Goal: Information Seeking & Learning: Learn about a topic

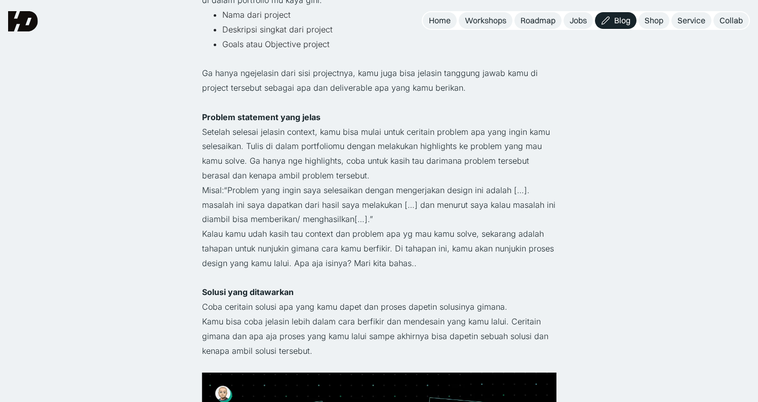
scroll to position [789, 0]
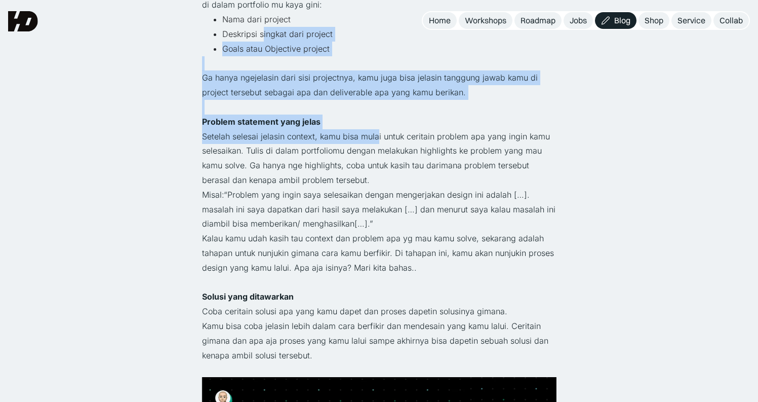
drag, startPoint x: 262, startPoint y: 29, endPoint x: 375, endPoint y: 130, distance: 151.4
click at [375, 130] on p "Setelah selesai jelasin context, kamu bisa mulai untuk ceritain problem apa yan…" at bounding box center [379, 158] width 354 height 58
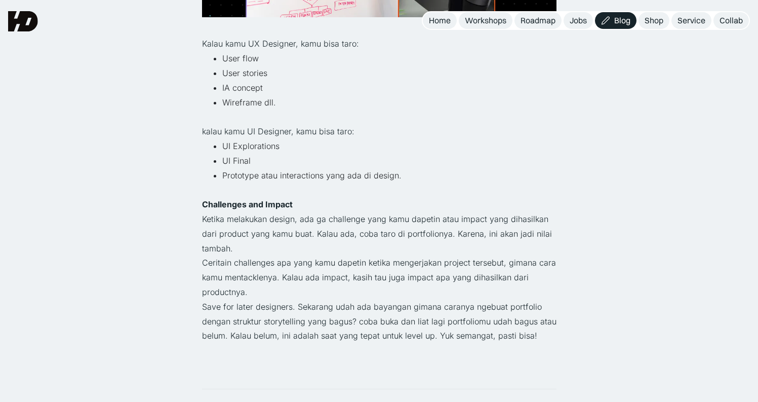
scroll to position [1699, 0]
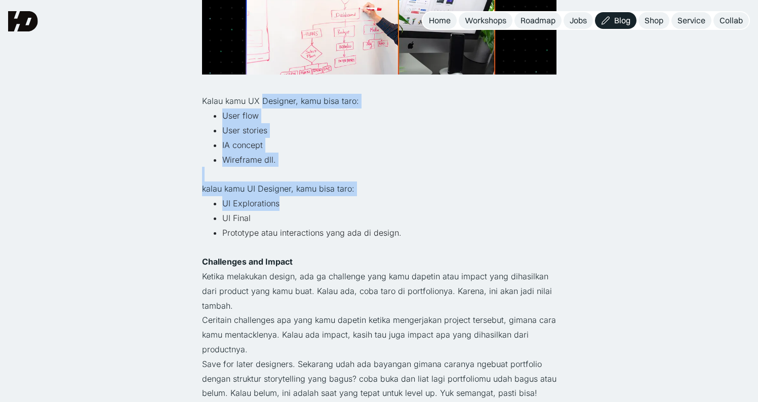
drag, startPoint x: 265, startPoint y: 101, endPoint x: 459, endPoint y: 206, distance: 220.4
click at [459, 206] on li "UI Explorations" at bounding box center [389, 203] width 334 height 15
drag, startPoint x: 282, startPoint y: 97, endPoint x: 449, endPoint y: 223, distance: 210.0
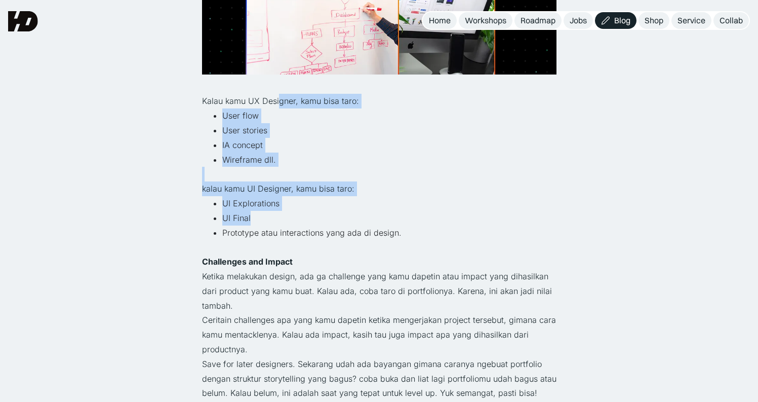
click at [449, 223] on li "UI Final" at bounding box center [389, 218] width 334 height 15
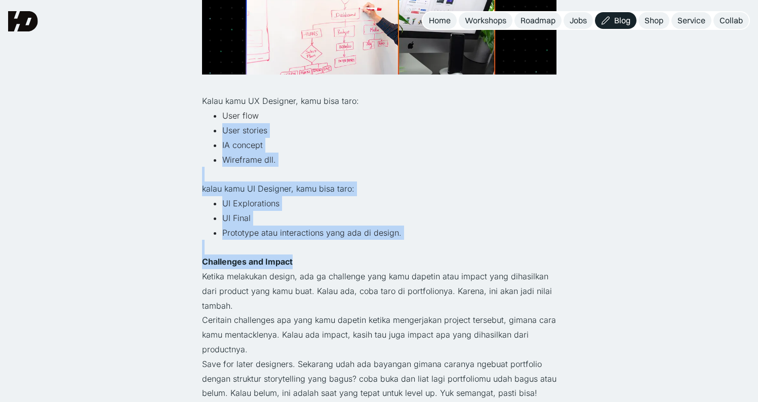
drag, startPoint x: 413, startPoint y: 180, endPoint x: 527, endPoint y: 262, distance: 140.0
click at [527, 262] on p "Challenges and Impact" at bounding box center [379, 261] width 354 height 15
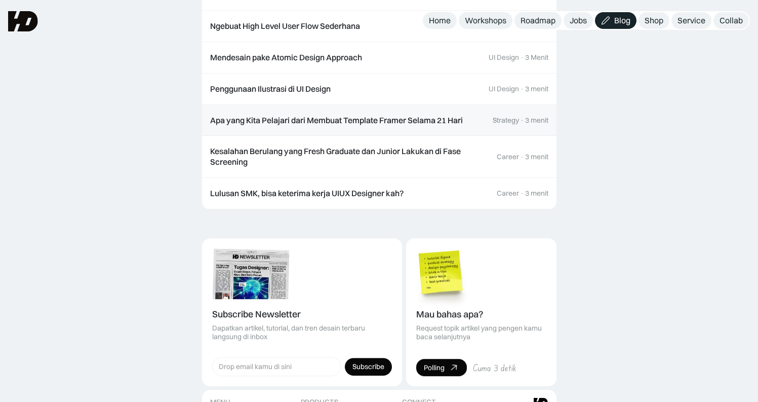
scroll to position [2695, 0]
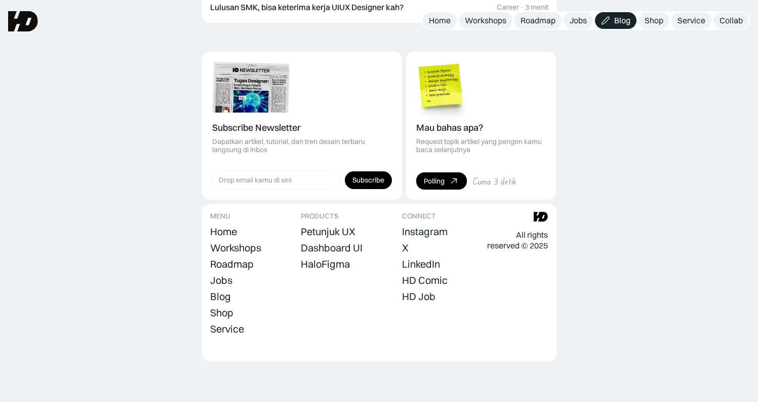
click at [27, 19] on img at bounding box center [23, 21] width 30 height 20
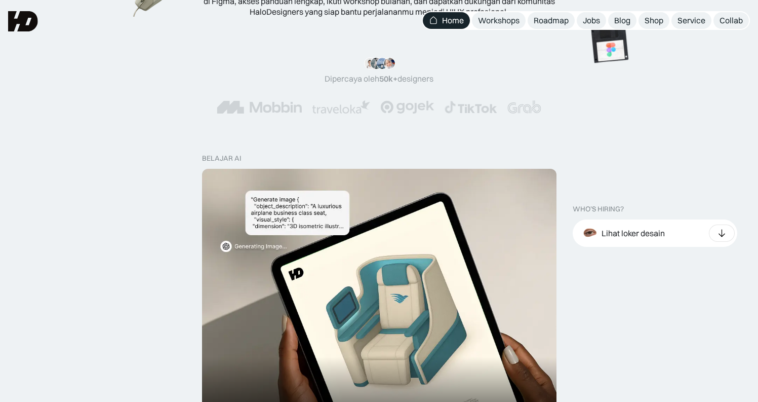
scroll to position [186, 0]
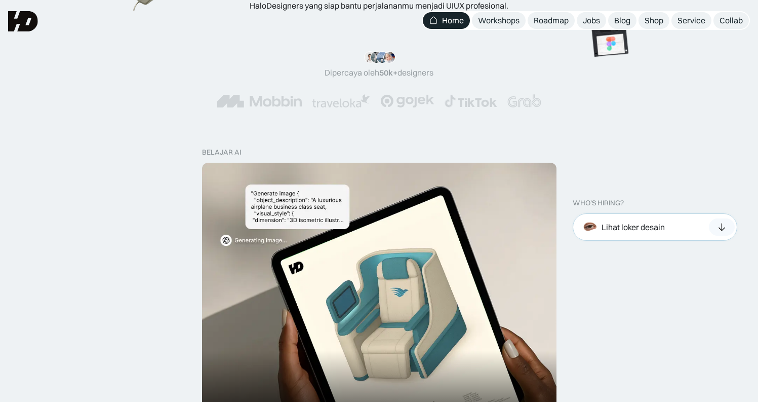
click at [711, 228] on div at bounding box center [722, 226] width 26 height 17
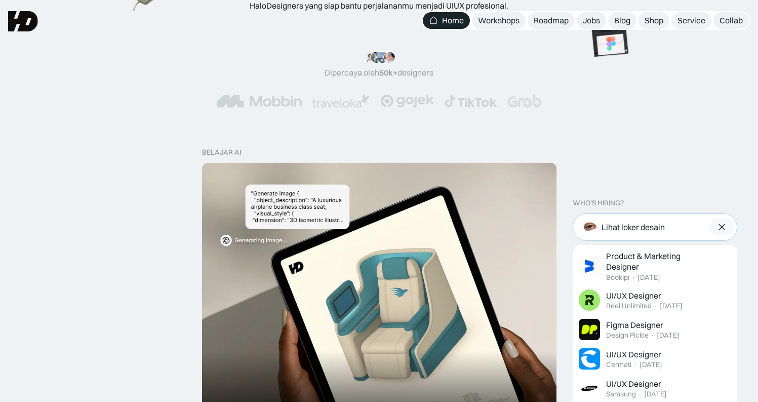
scroll to position [372, 0]
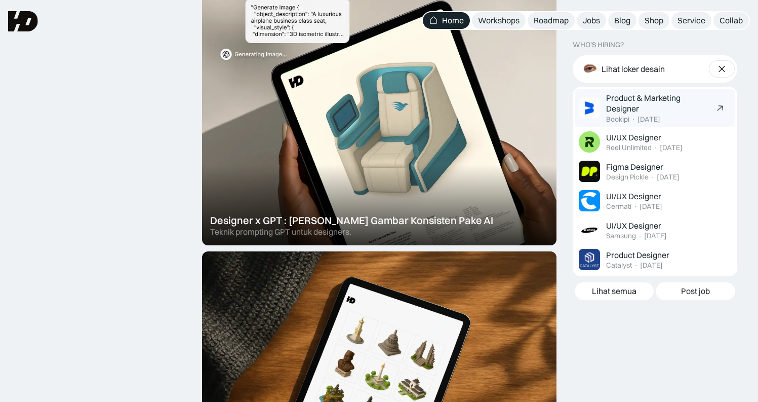
click at [661, 109] on div "Product & Marketing Designer" at bounding box center [658, 103] width 104 height 21
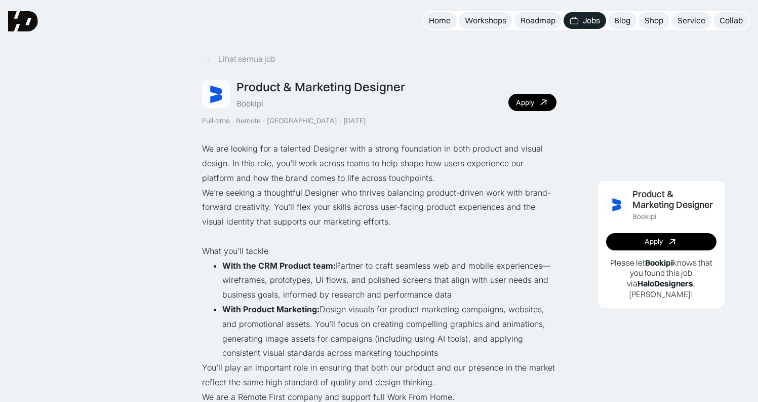
drag, startPoint x: 235, startPoint y: 103, endPoint x: 290, endPoint y: 105, distance: 54.2
click at [290, 105] on div "Product & Marketing Designer Bookipi" at bounding box center [303, 93] width 203 height 29
copy div
click at [249, 103] on div "Bookipi" at bounding box center [249, 103] width 27 height 11
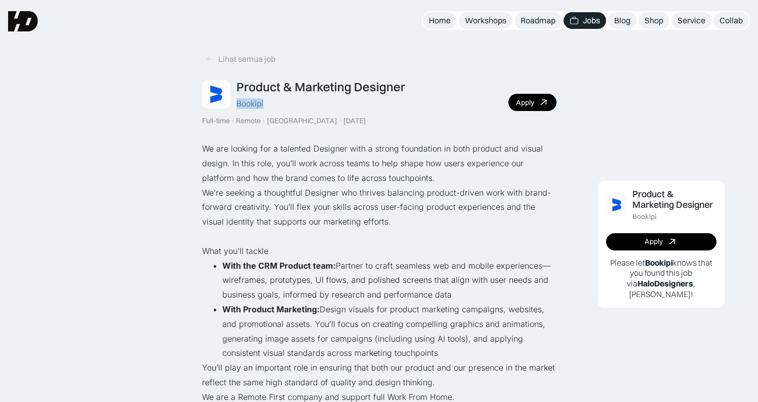
copy div "Bookipi"
